Goal: Task Accomplishment & Management: Use online tool/utility

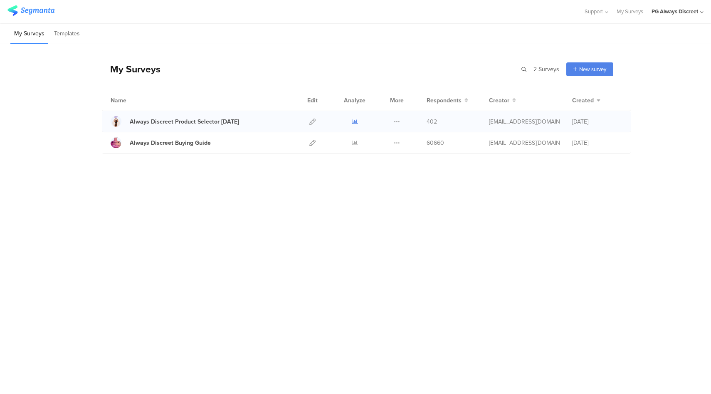
click at [355, 120] on icon at bounding box center [355, 121] width 6 height 6
click at [311, 122] on icon at bounding box center [312, 121] width 6 height 6
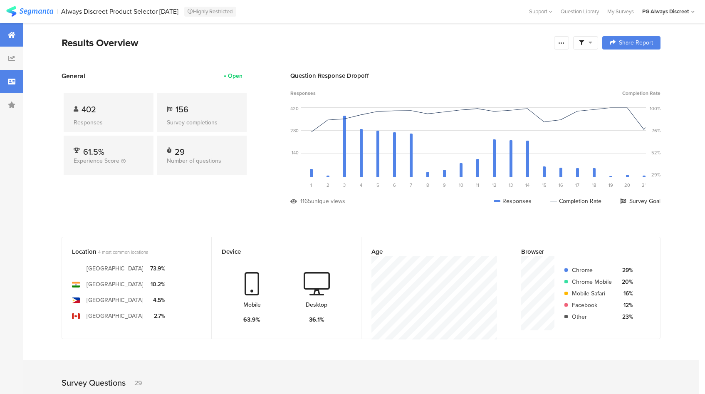
click at [19, 80] on div at bounding box center [11, 81] width 23 height 23
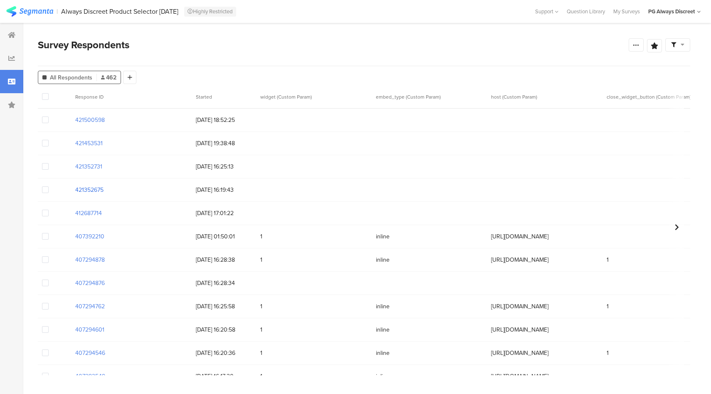
click at [99, 190] on section "421352675" at bounding box center [89, 189] width 28 height 9
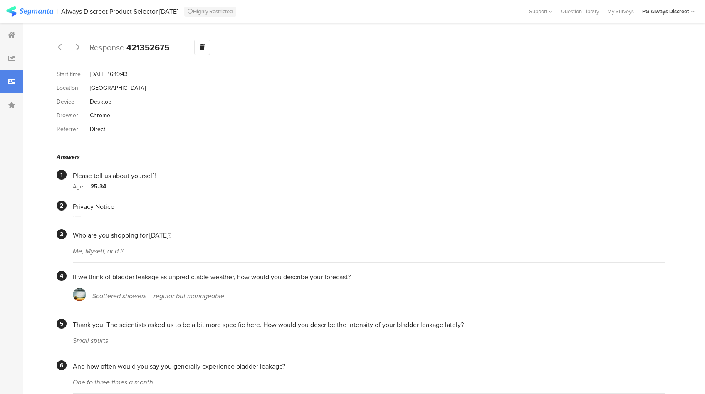
click at [21, 81] on div at bounding box center [11, 81] width 23 height 23
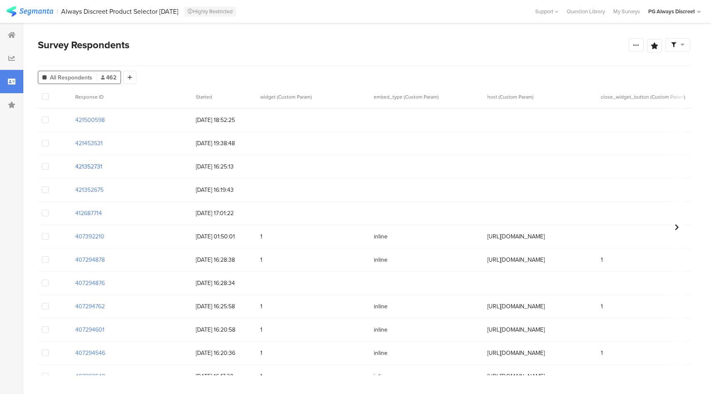
click at [96, 167] on section "421352731" at bounding box center [88, 166] width 27 height 9
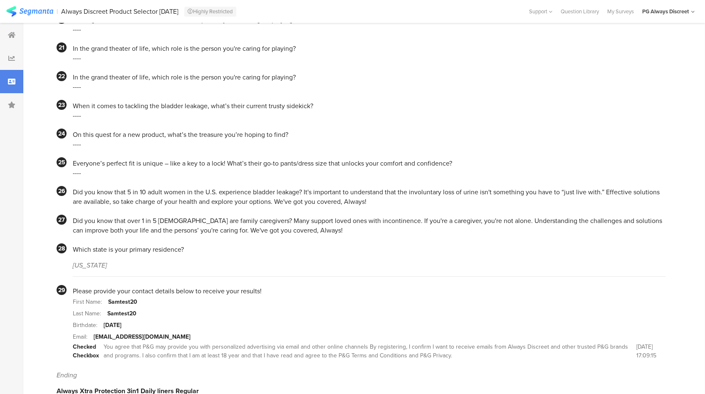
scroll to position [838, 0]
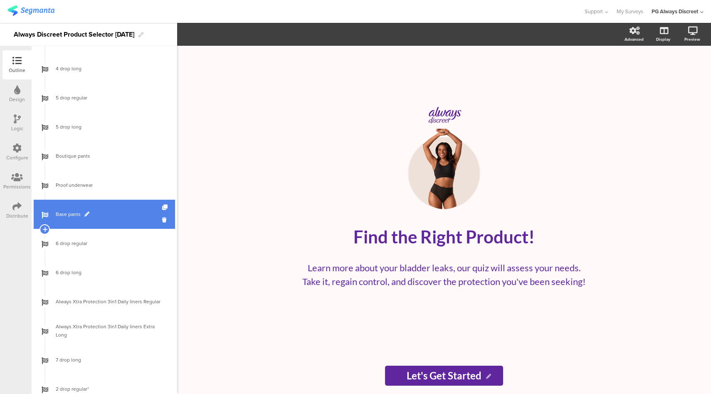
scroll to position [829, 0]
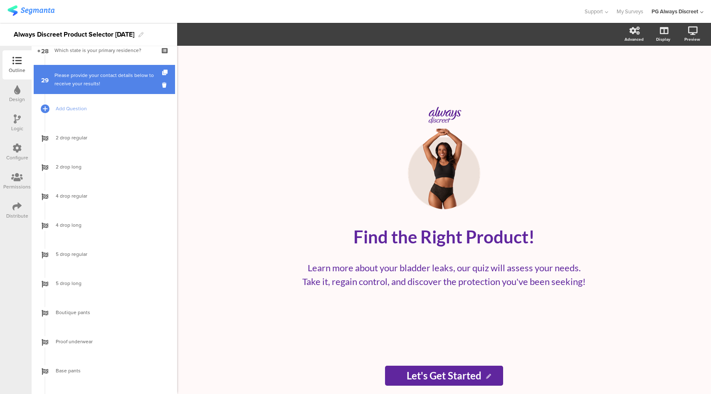
click at [113, 74] on div "Please provide your contact details below to receive your results!" at bounding box center [103, 79] width 99 height 17
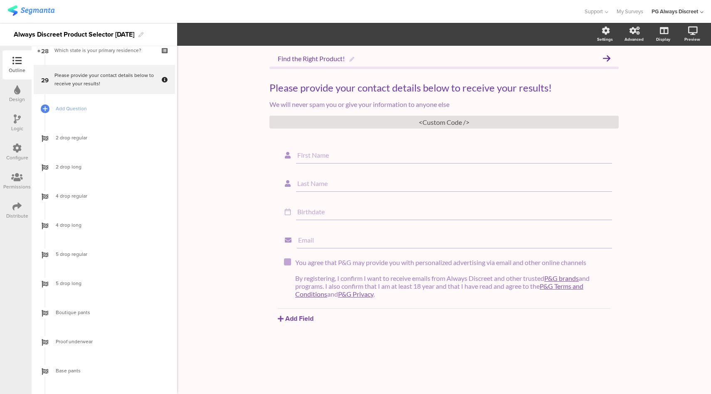
click at [20, 154] on div "Configure" at bounding box center [17, 157] width 22 height 7
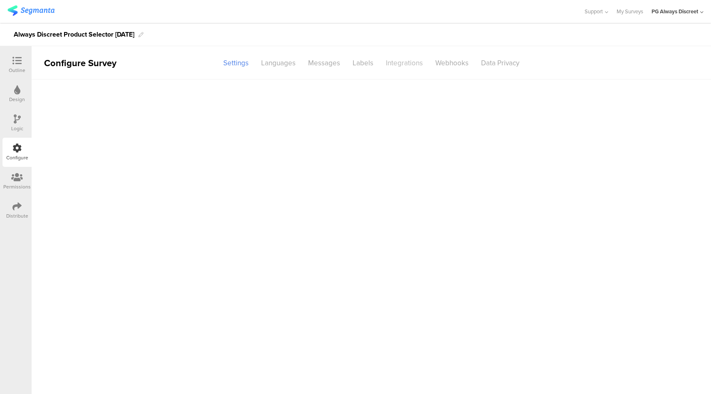
click at [393, 66] on div "Integrations" at bounding box center [404, 63] width 49 height 15
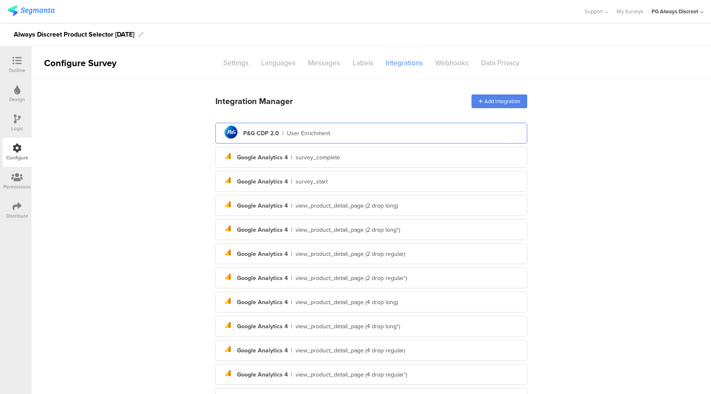
click at [366, 139] on div "pg logo P&G CDP 2.0 | User Enrichment" at bounding box center [371, 133] width 298 height 20
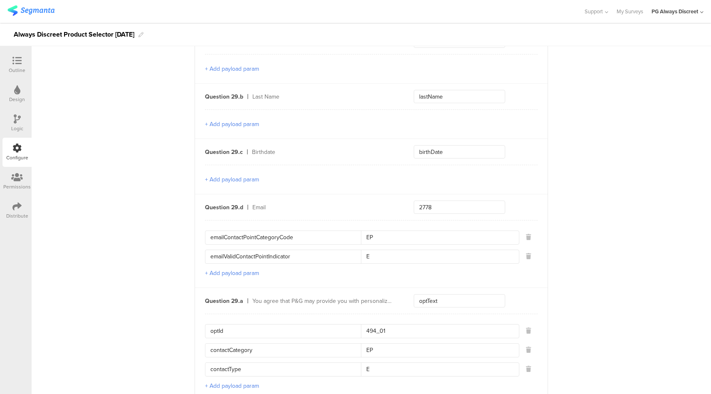
scroll to position [4282, 0]
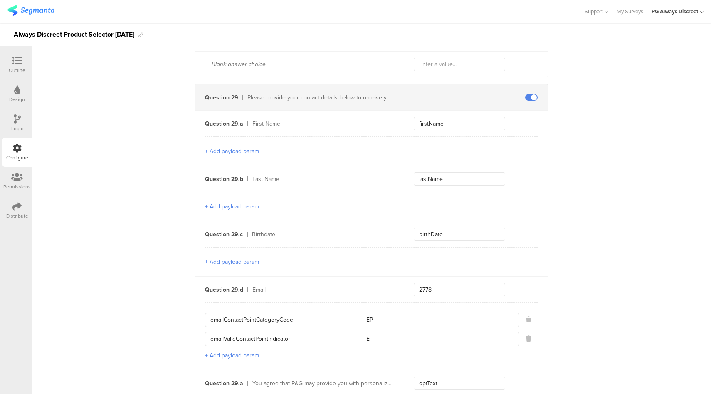
click at [11, 58] on div at bounding box center [17, 61] width 17 height 10
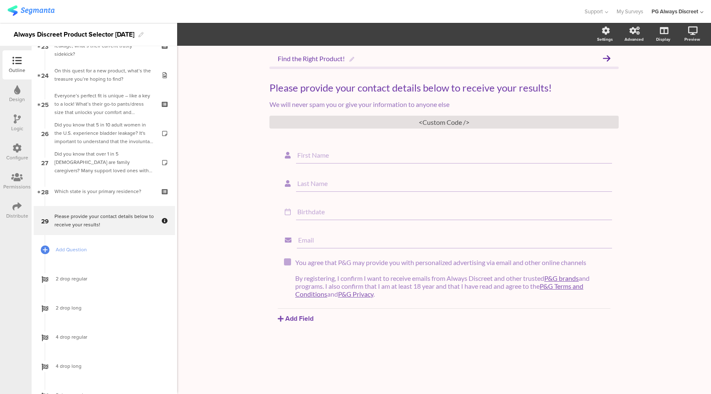
scroll to position [689, 0]
